Goal: Task Accomplishment & Management: Use online tool/utility

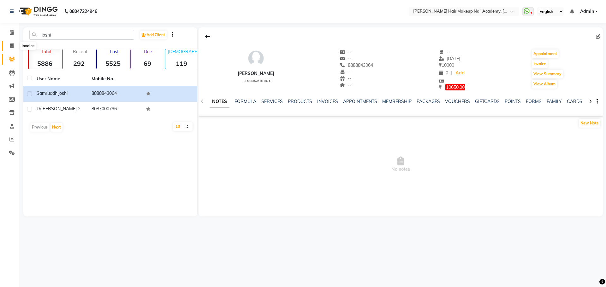
click at [13, 47] on icon at bounding box center [11, 46] width 3 height 5
select select "service"
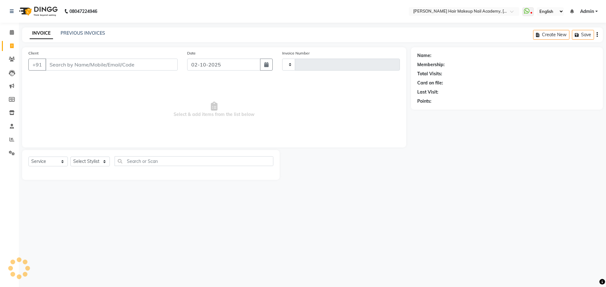
type input "1007"
select select "3468"
click at [94, 161] on select "Select Stylist Abhimanyu [PERSON_NAME] [PERSON_NAME][MEDICAL_DATA]" at bounding box center [89, 162] width 39 height 10
select select "15692"
click at [70, 157] on select "Select Stylist Abhimanyu [PERSON_NAME] [PERSON_NAME][MEDICAL_DATA]" at bounding box center [89, 162] width 39 height 10
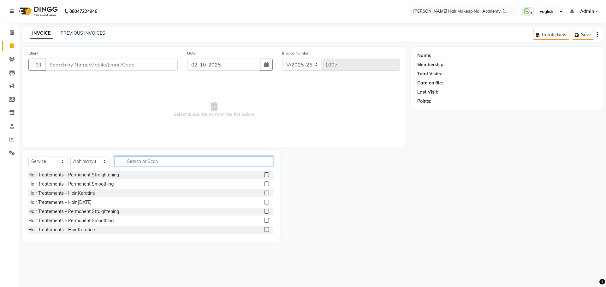
click at [149, 161] on input "text" at bounding box center [193, 161] width 159 height 10
type input "wash"
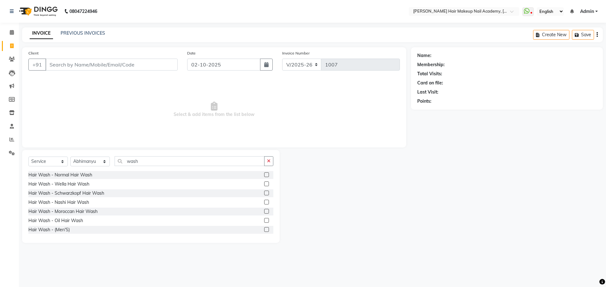
click at [264, 192] on label at bounding box center [266, 193] width 5 height 5
click at [264, 192] on input "checkbox" at bounding box center [266, 193] width 4 height 4
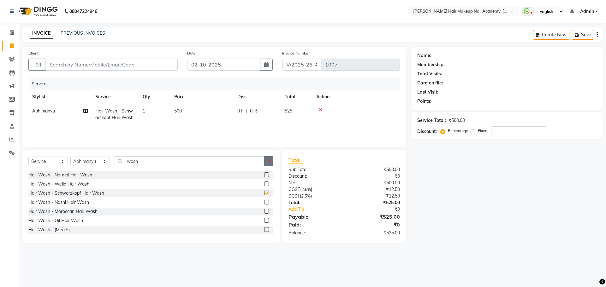
checkbox input "false"
click at [269, 163] on button "button" at bounding box center [268, 161] width 9 height 10
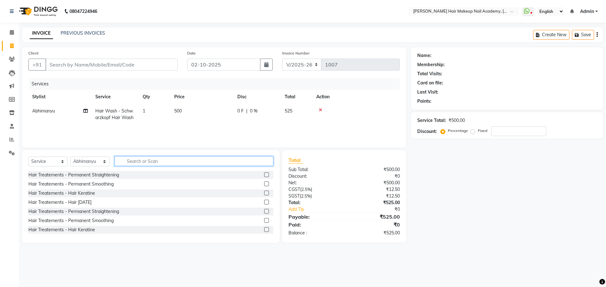
click at [268, 163] on input "text" at bounding box center [193, 161] width 159 height 10
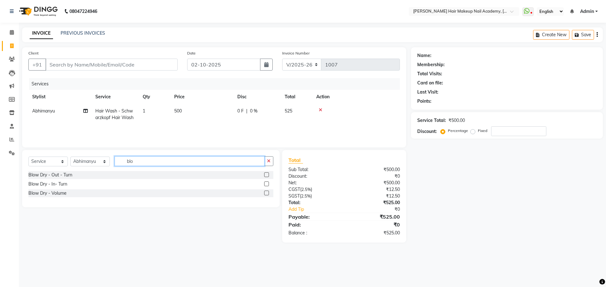
type input "blo"
click at [265, 173] on label at bounding box center [266, 175] width 5 height 5
click at [265, 173] on input "checkbox" at bounding box center [266, 175] width 4 height 4
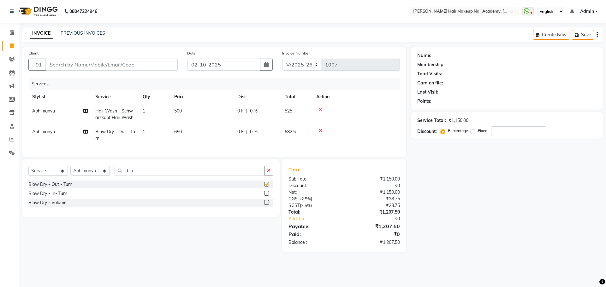
checkbox input "false"
click at [265, 174] on button "button" at bounding box center [268, 171] width 9 height 10
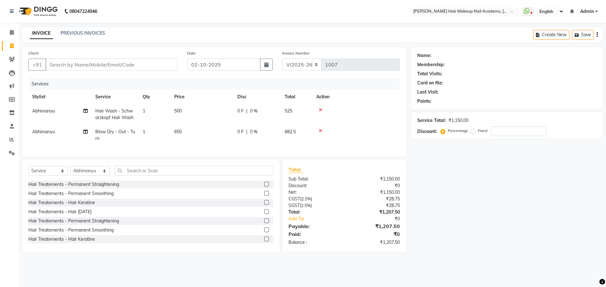
click at [597, 35] on icon "button" at bounding box center [596, 35] width 1 height 0
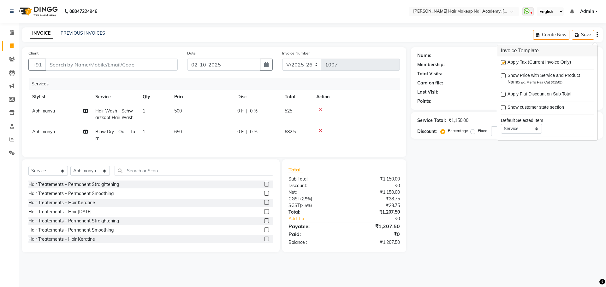
drag, startPoint x: 504, startPoint y: 62, endPoint x: 501, endPoint y: 144, distance: 82.0
click at [504, 63] on label at bounding box center [502, 62] width 5 height 5
click at [504, 63] on input "checkbox" at bounding box center [502, 63] width 4 height 4
checkbox input "false"
drag, startPoint x: 497, startPoint y: 210, endPoint x: 512, endPoint y: 103, distance: 107.9
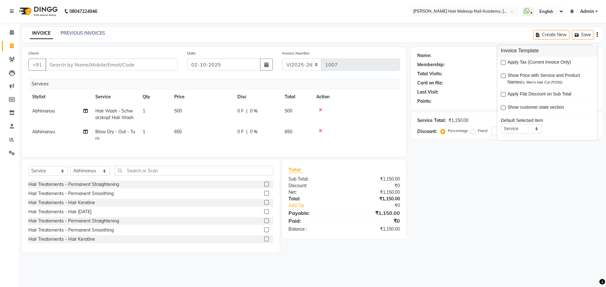
click at [497, 206] on div "Name: Membership: Total Visits: Card on file: Last Visit: Points: Service Total…" at bounding box center [509, 149] width 196 height 205
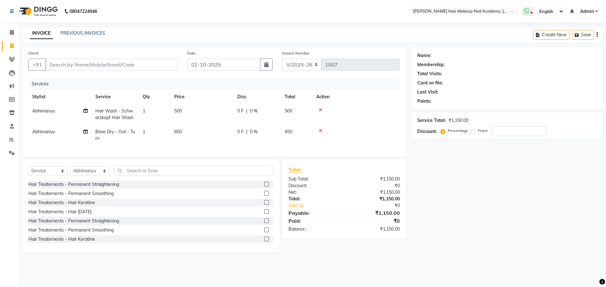
click at [526, 13] on icon at bounding box center [527, 11] width 6 height 6
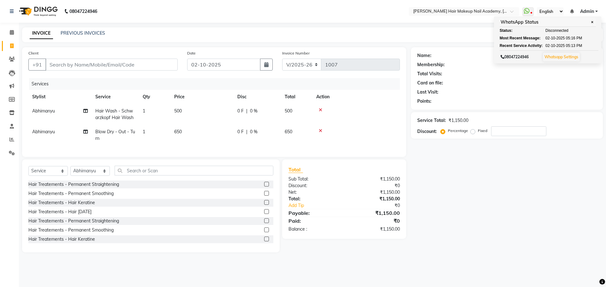
click at [512, 210] on div "Name: Membership: Total Visits: Card on file: Last Visit: Points: Service Total…" at bounding box center [509, 149] width 196 height 205
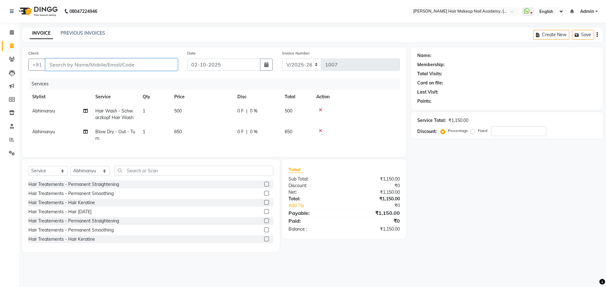
click at [145, 62] on input "Client" at bounding box center [111, 65] width 132 height 12
type input "9"
type input "0"
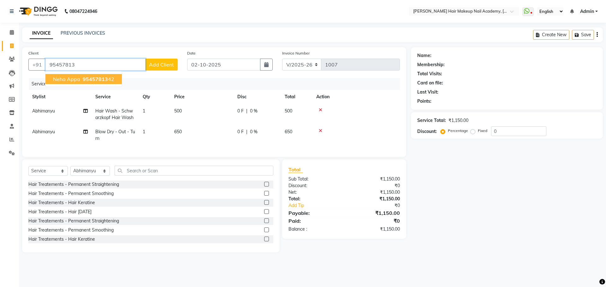
click at [106, 77] on ngb-highlight "95457813 42" at bounding box center [97, 79] width 33 height 6
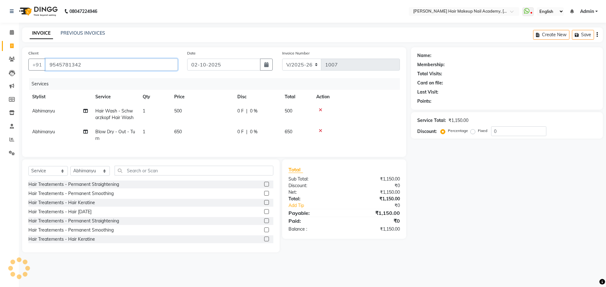
type input "9545781342"
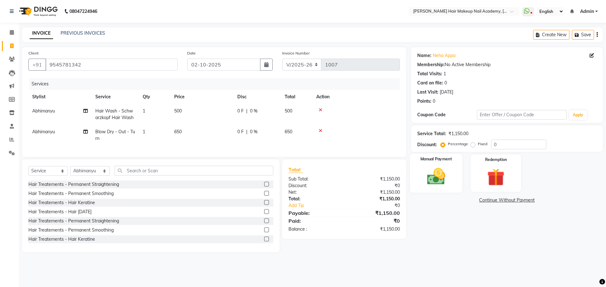
click at [439, 185] on img at bounding box center [435, 176] width 29 height 21
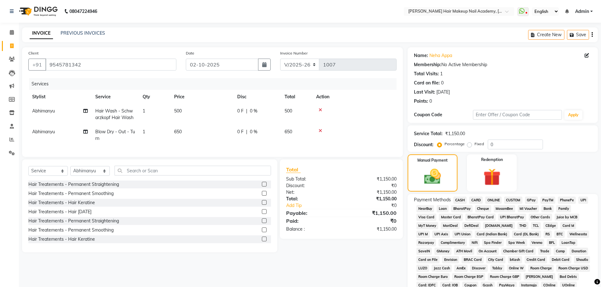
click at [460, 199] on span "CASH" at bounding box center [460, 200] width 14 height 7
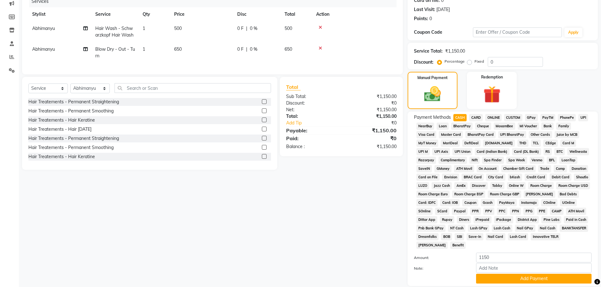
scroll to position [128, 0]
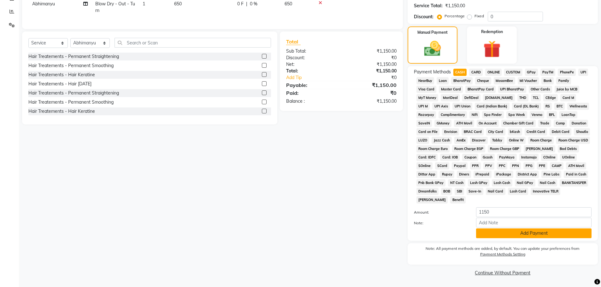
click at [519, 232] on button "Add Payment" at bounding box center [533, 234] width 115 height 10
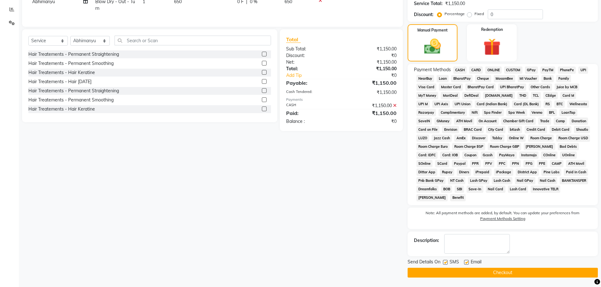
click at [525, 274] on button "Checkout" at bounding box center [502, 273] width 190 height 10
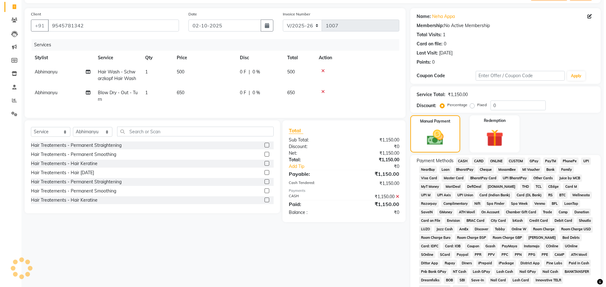
scroll to position [0, 0]
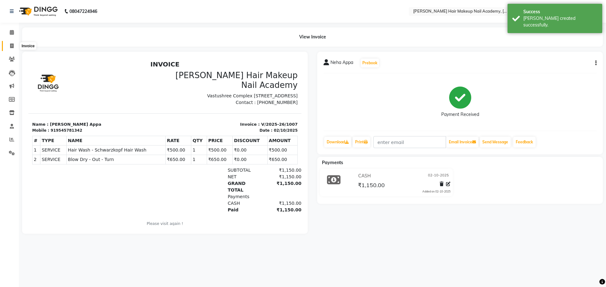
click at [12, 44] on icon at bounding box center [11, 46] width 3 height 5
select select "3468"
select select "service"
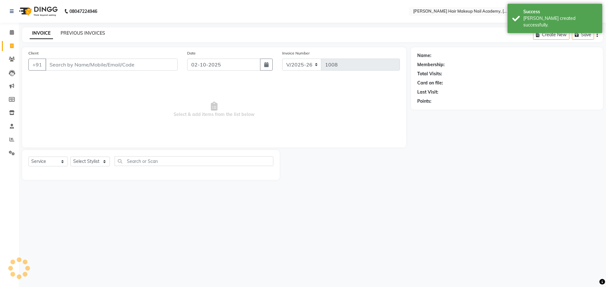
click at [65, 35] on link "PREVIOUS INVOICES" at bounding box center [83, 33] width 44 height 6
